Goal: Check status: Check status

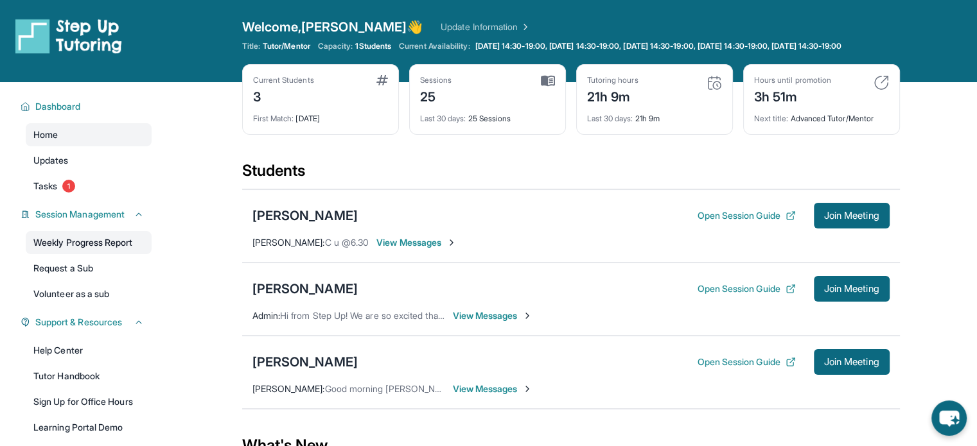
click at [104, 243] on link "Weekly Progress Report" at bounding box center [89, 242] width 126 height 23
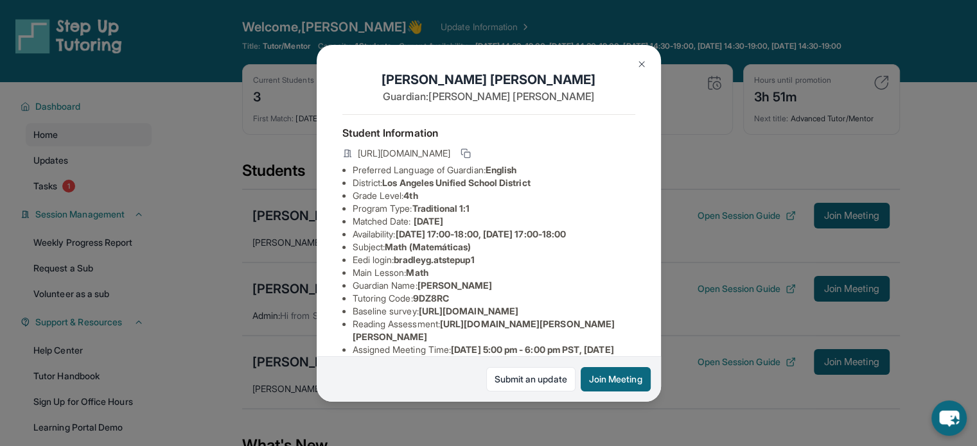
click at [783, 318] on div "[PERSON_NAME] Guardian: [PERSON_NAME] Student Information [URL][DOMAIN_NAME] Pr…" at bounding box center [488, 223] width 977 height 446
